Goal: Information Seeking & Learning: Learn about a topic

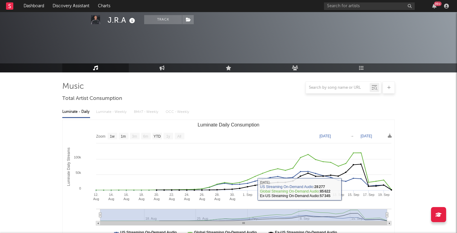
select select "1w"
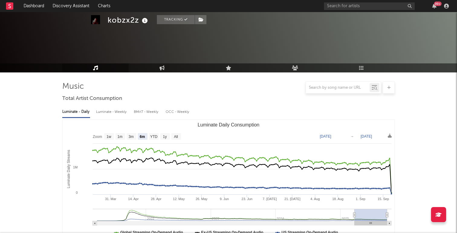
select select "6m"
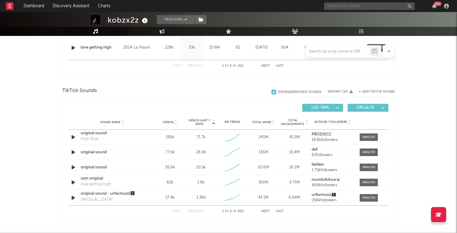
click at [346, 6] on input "text" at bounding box center [369, 6] width 91 height 8
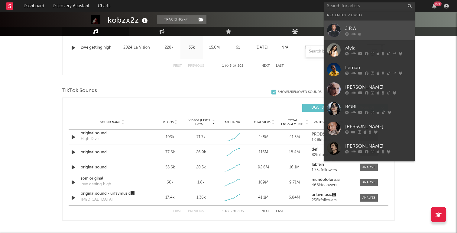
click at [358, 33] on div at bounding box center [378, 34] width 66 height 4
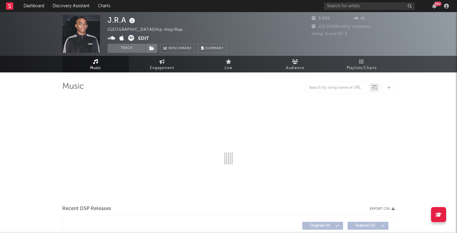
select select "1w"
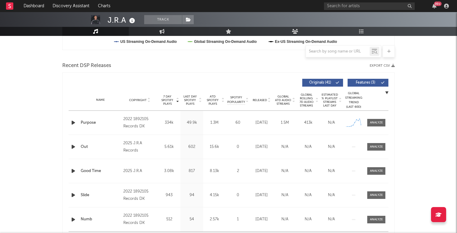
scroll to position [192, 0]
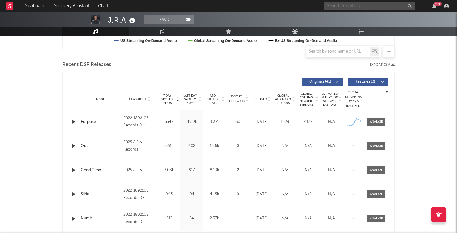
click at [394, 4] on input "text" at bounding box center [369, 6] width 91 height 8
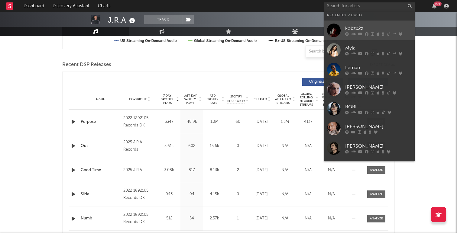
click at [364, 33] on div at bounding box center [378, 34] width 66 height 4
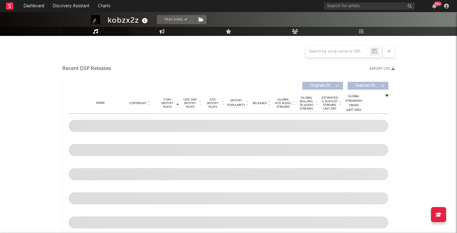
scroll to position [188, 0]
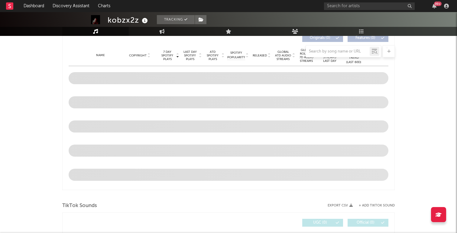
select select "6m"
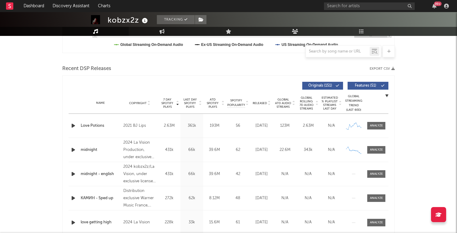
click at [197, 101] on span "Last Day Spotify Plays" at bounding box center [190, 103] width 16 height 11
click at [193, 102] on span "Last Day Spotify Plays" at bounding box center [190, 103] width 16 height 11
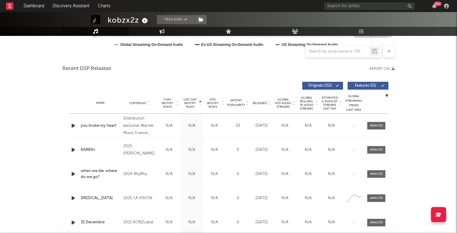
click at [188, 102] on span "Last Day Spotify Plays" at bounding box center [190, 103] width 16 height 11
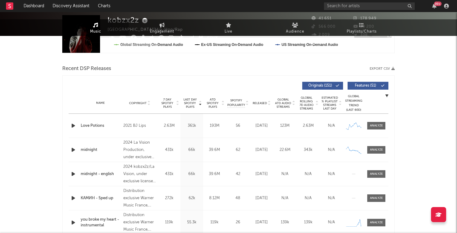
scroll to position [0, 0]
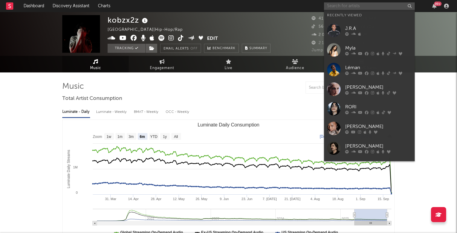
click at [342, 8] on input "text" at bounding box center [369, 6] width 91 height 8
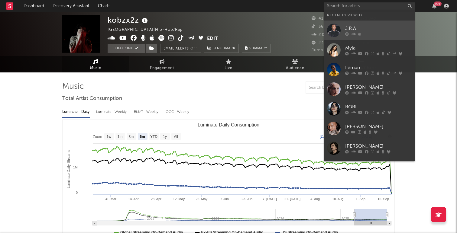
click at [349, 35] on div at bounding box center [378, 34] width 66 height 4
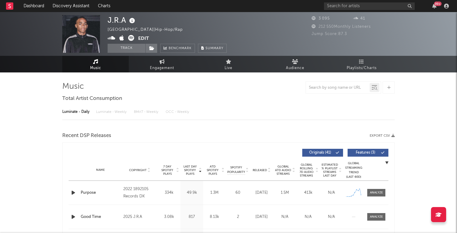
select select "1w"
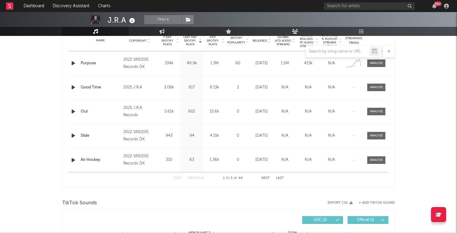
scroll to position [227, 0]
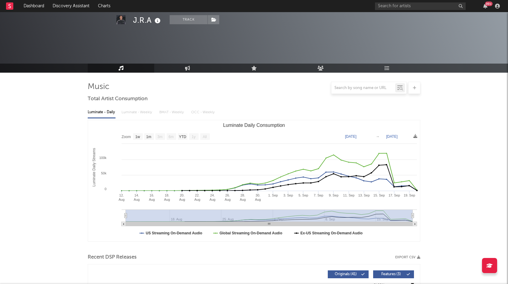
select select "1w"
